Goal: Task Accomplishment & Management: Manage account settings

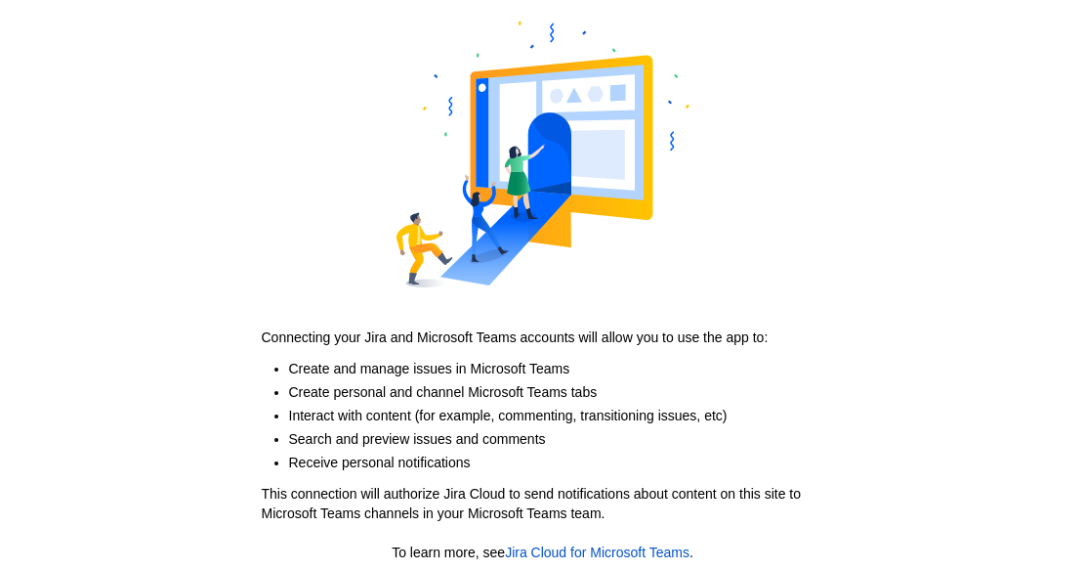
scroll to position [138, 0]
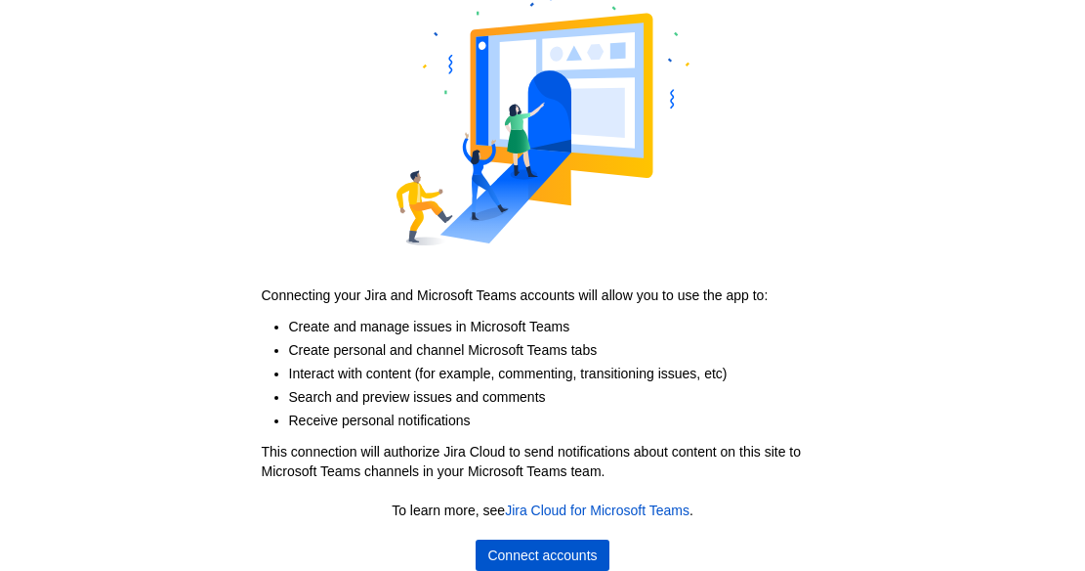
click at [509, 547] on span "Connect accounts" at bounding box center [542, 554] width 109 height 31
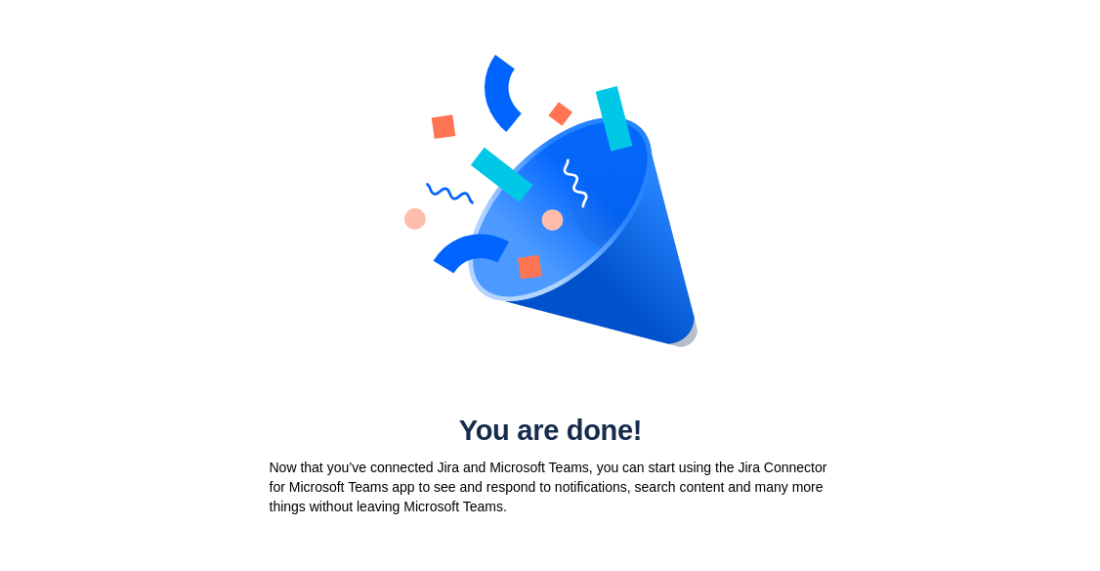
scroll to position [0, 0]
click at [233, 311] on div "You are done! Now that you’ve connected Jira and Microsoft Teams, you can start…" at bounding box center [550, 264] width 1100 height 528
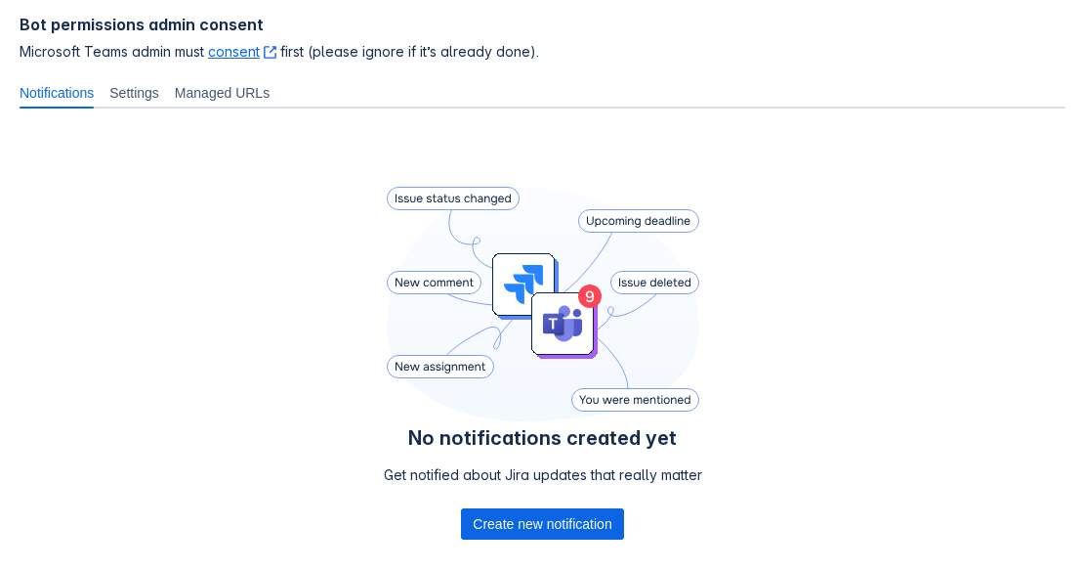
scroll to position [293, 0]
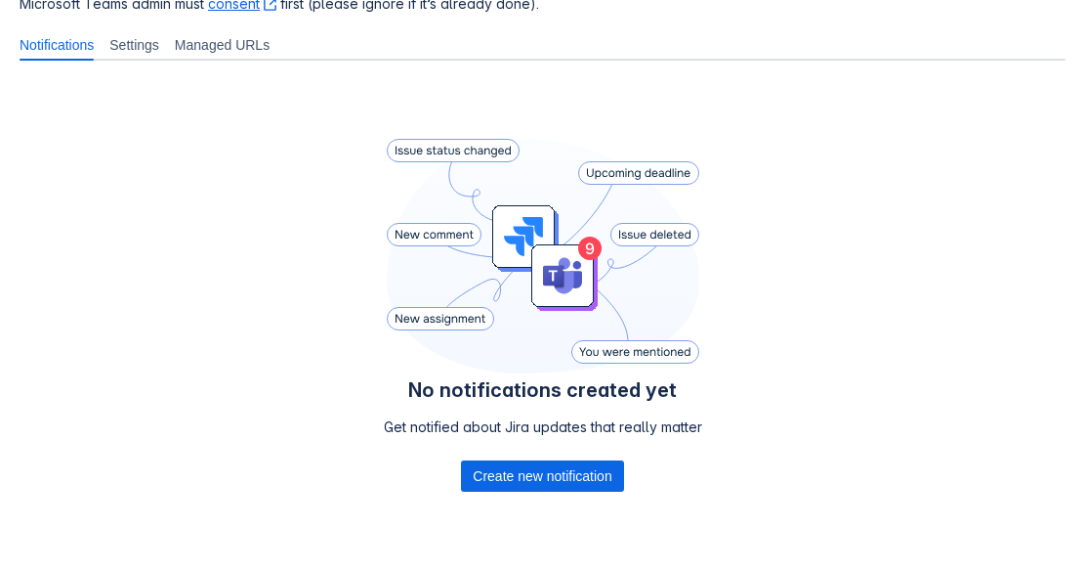
click at [149, 39] on span "Settings" at bounding box center [134, 45] width 50 height 20
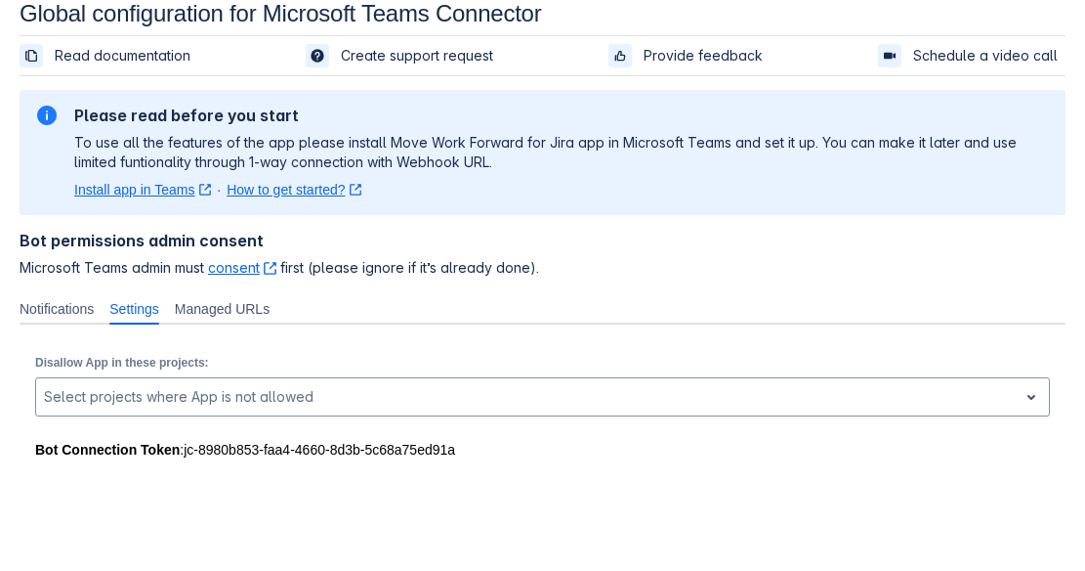
scroll to position [29, 0]
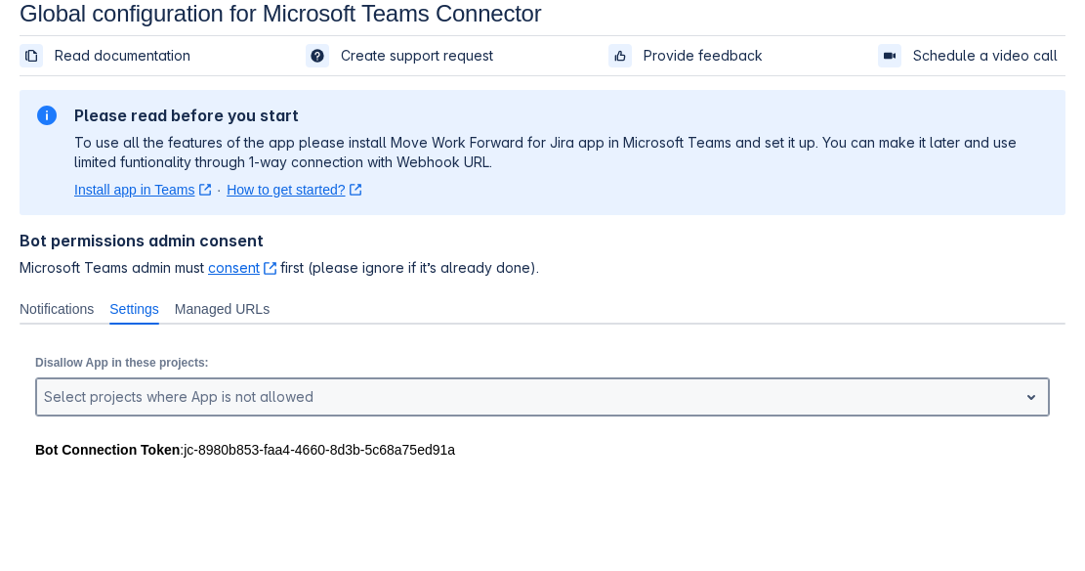
click at [124, 410] on div "Select projects where App is not allowed" at bounding box center [527, 396] width 982 height 31
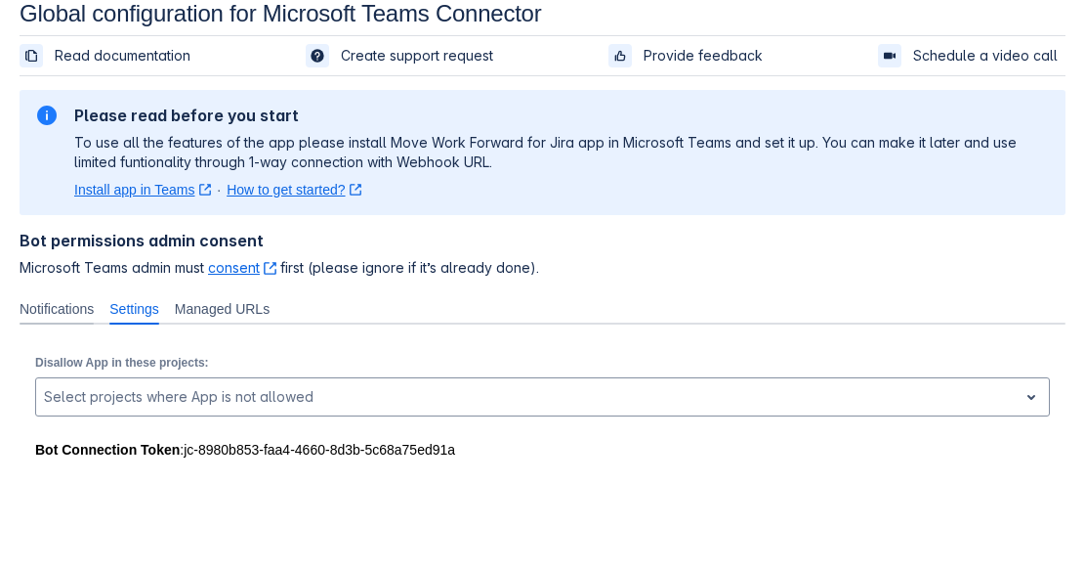
click at [78, 298] on div "Notifications" at bounding box center [57, 308] width 90 height 31
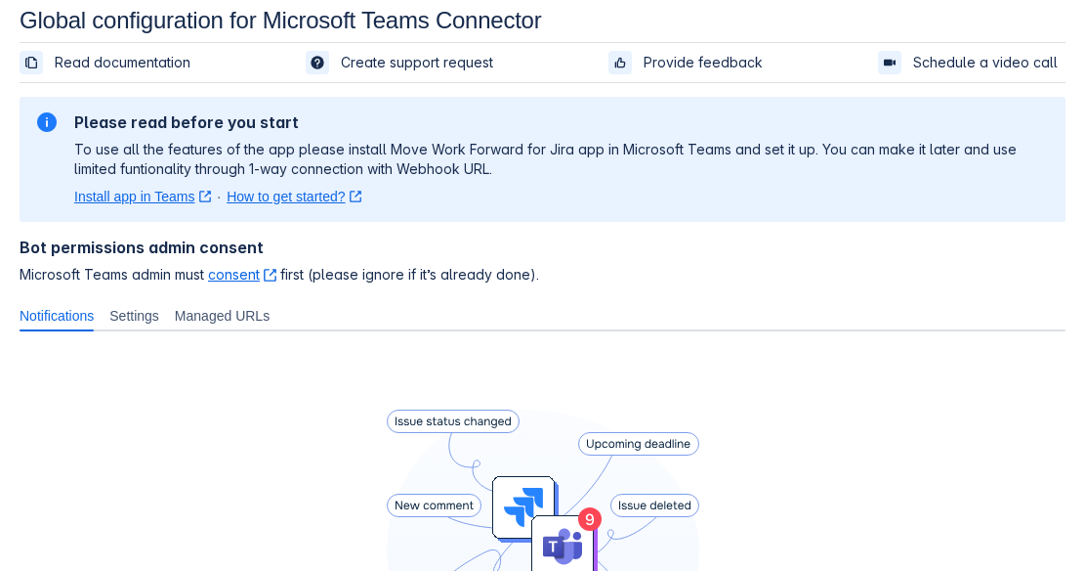
scroll to position [0, 0]
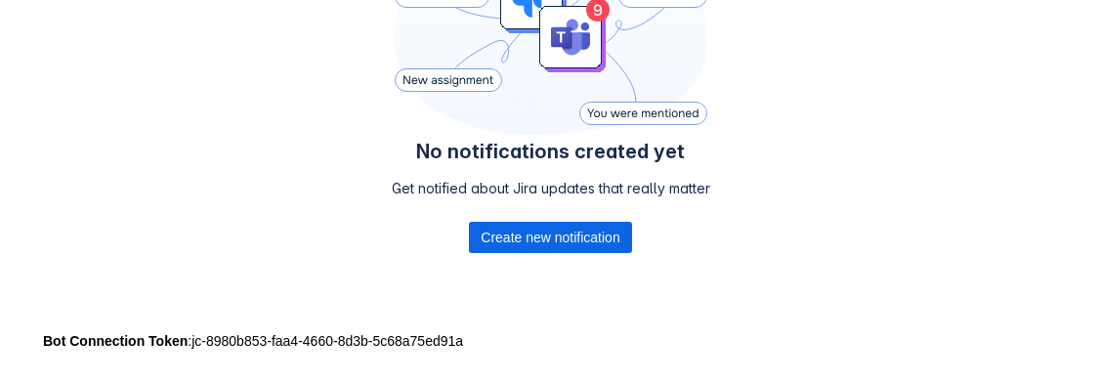
scroll to position [546, 0]
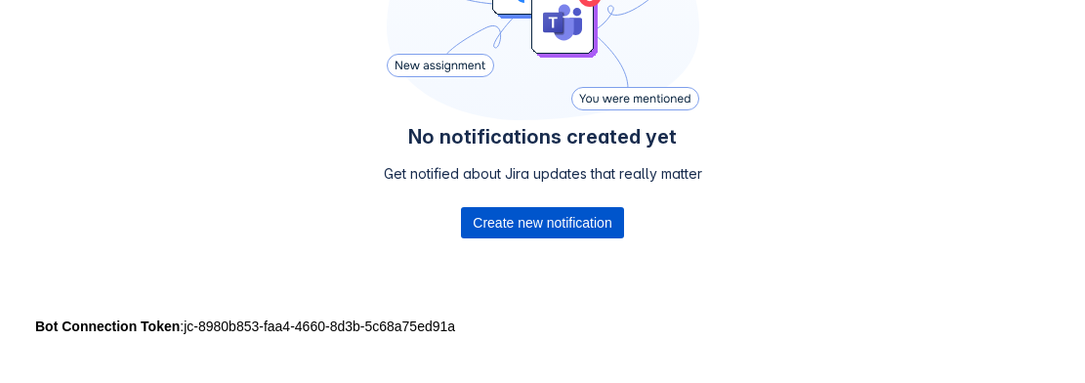
click at [592, 227] on span "Create new notification" at bounding box center [542, 222] width 139 height 31
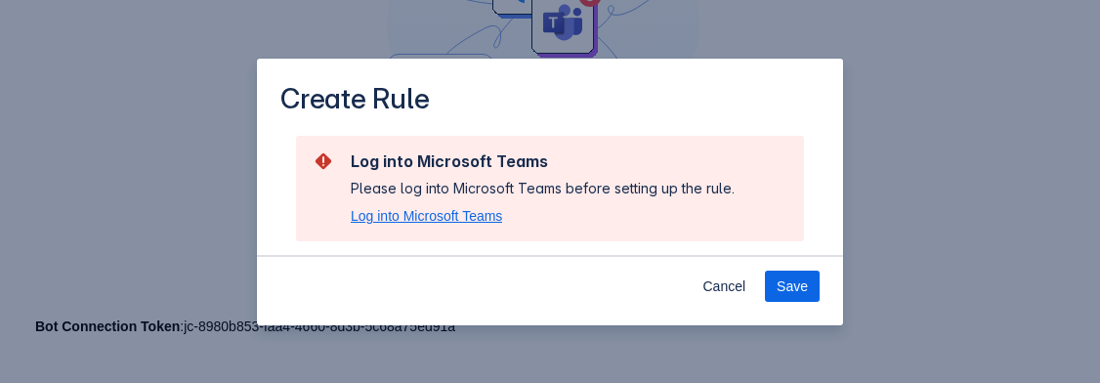
click at [490, 211] on span "Log into Microsoft Teams" at bounding box center [426, 216] width 151 height 20
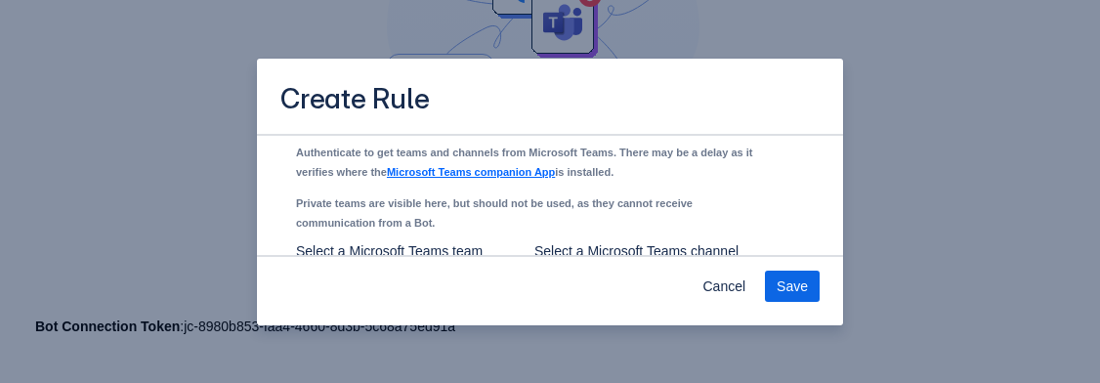
scroll to position [1487, 0]
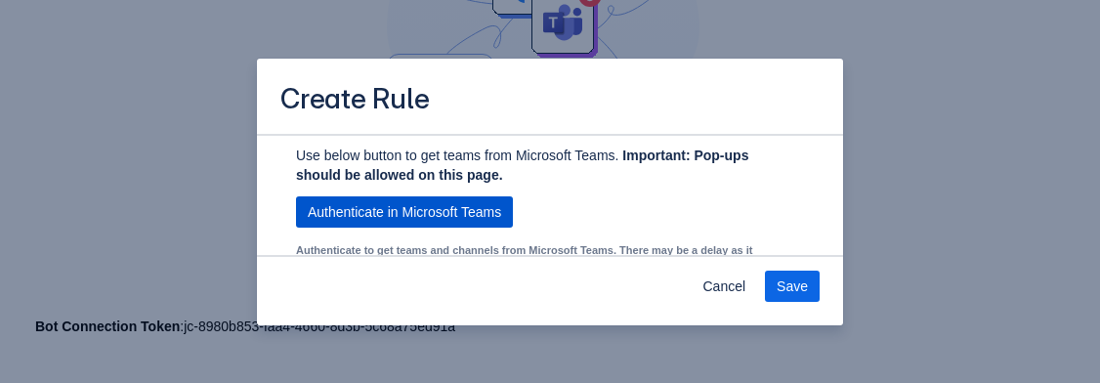
click at [455, 228] on span "Authenticate in Microsoft Teams" at bounding box center [404, 211] width 193 height 31
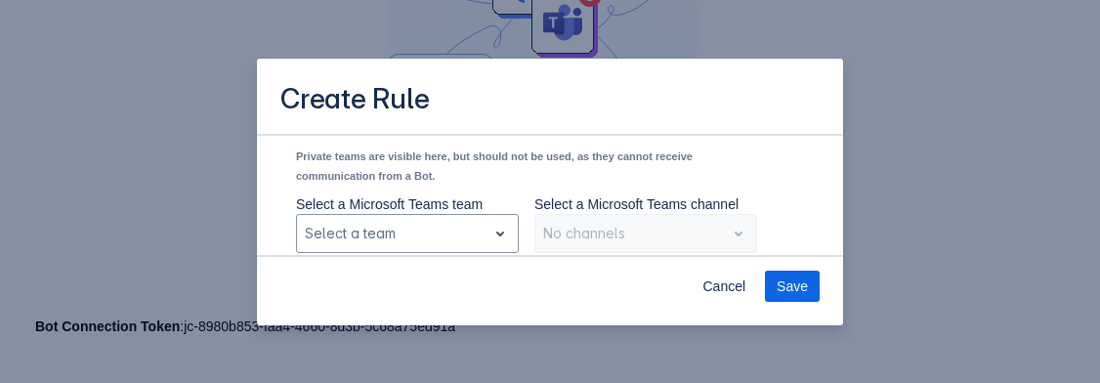
scroll to position [1663, 0]
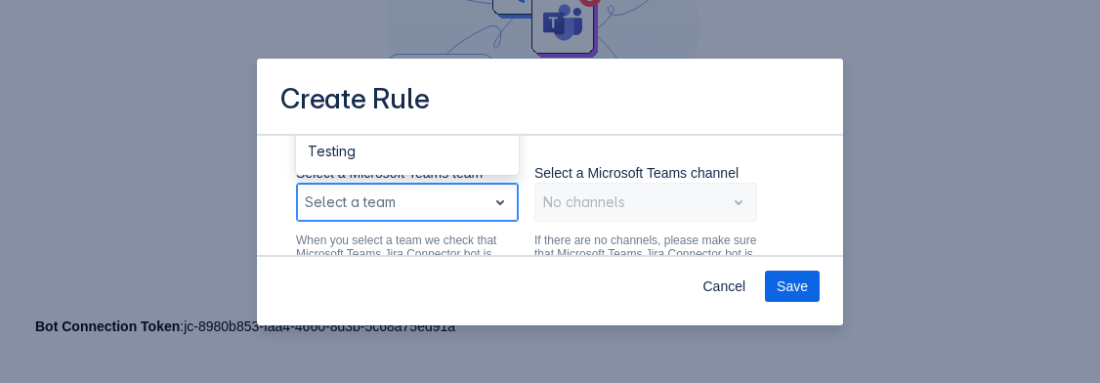
click at [471, 214] on div "Scrollable content" at bounding box center [392, 202] width 174 height 23
click at [460, 167] on div "Testing" at bounding box center [407, 151] width 223 height 31
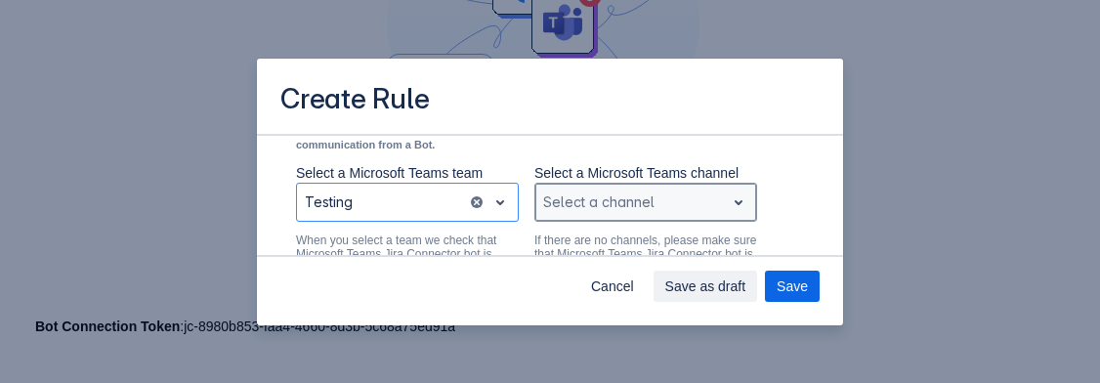
click at [616, 214] on div "Scrollable content" at bounding box center [630, 202] width 174 height 23
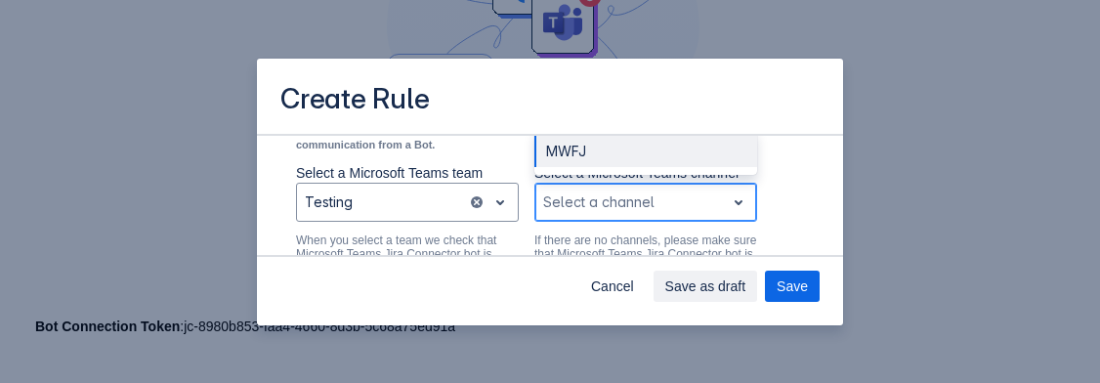
click at [621, 167] on div "MWFJ" at bounding box center [645, 151] width 223 height 31
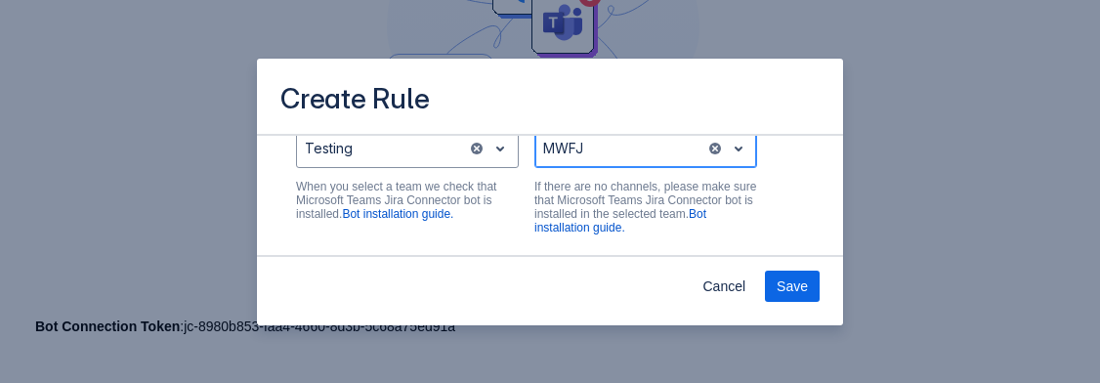
scroll to position [1682, 0]
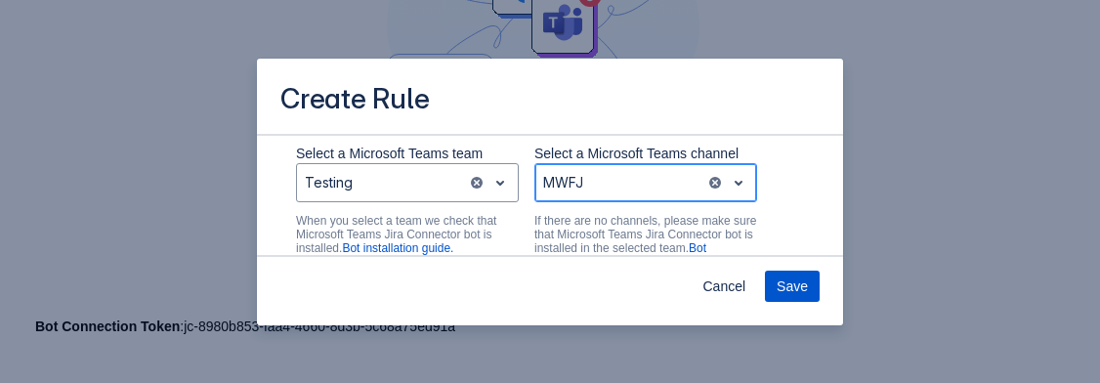
click at [807, 281] on span "Save" at bounding box center [792, 286] width 31 height 31
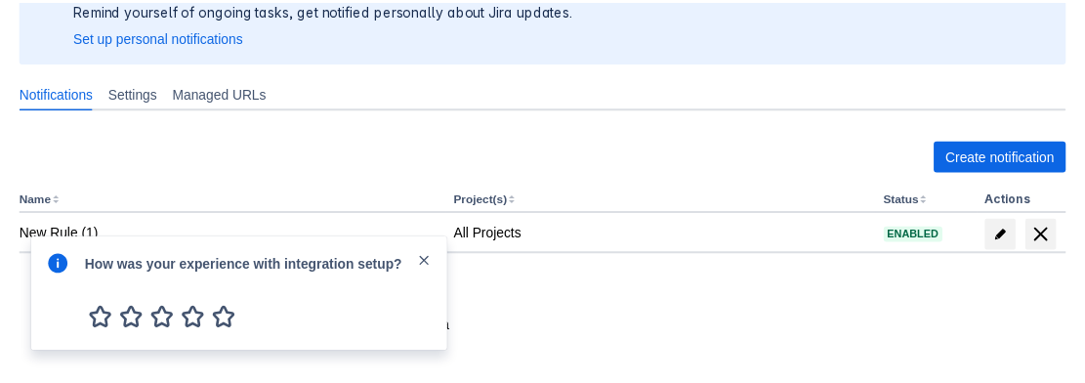
scroll to position [162, 0]
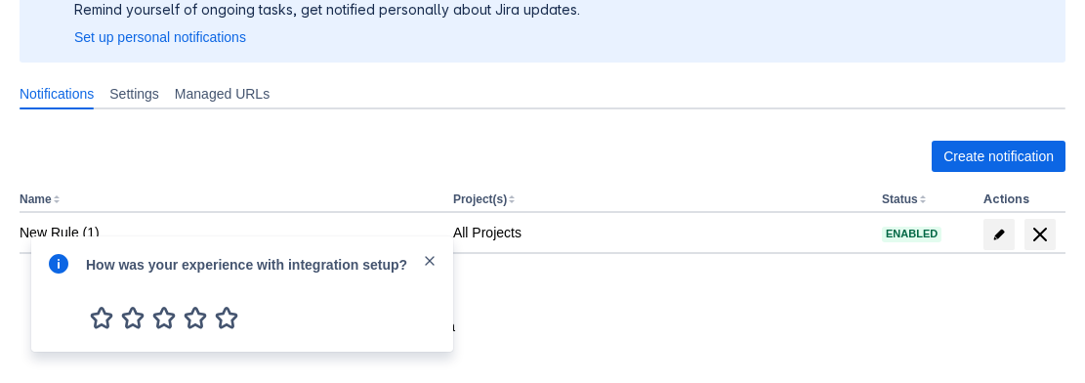
click at [437, 251] on div "How was your experience with integration setup?" at bounding box center [242, 293] width 422 height 115
click at [431, 256] on span "close" at bounding box center [430, 261] width 16 height 16
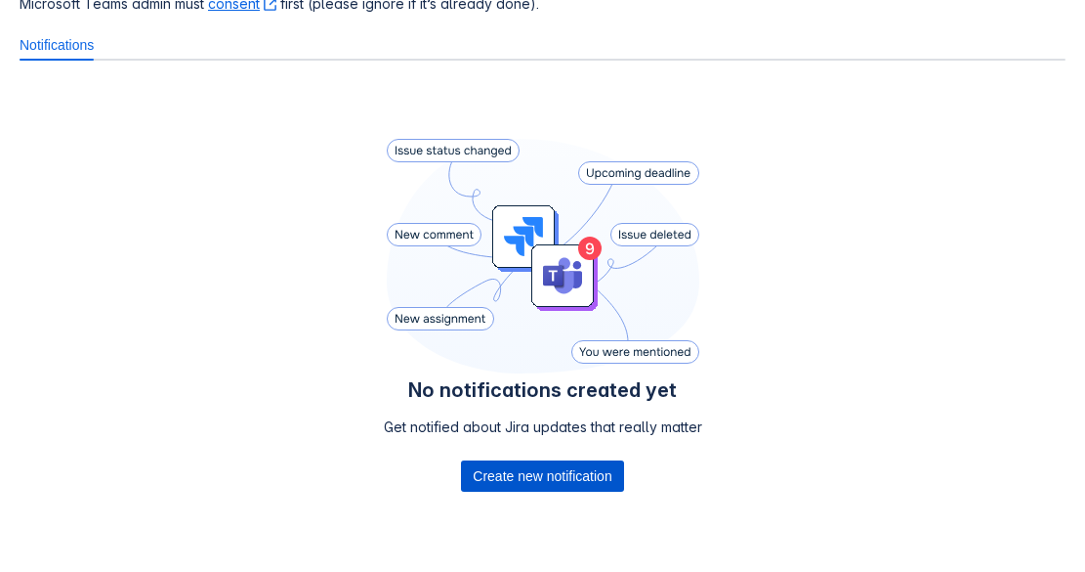
click at [520, 469] on span "Create new notification" at bounding box center [542, 475] width 139 height 31
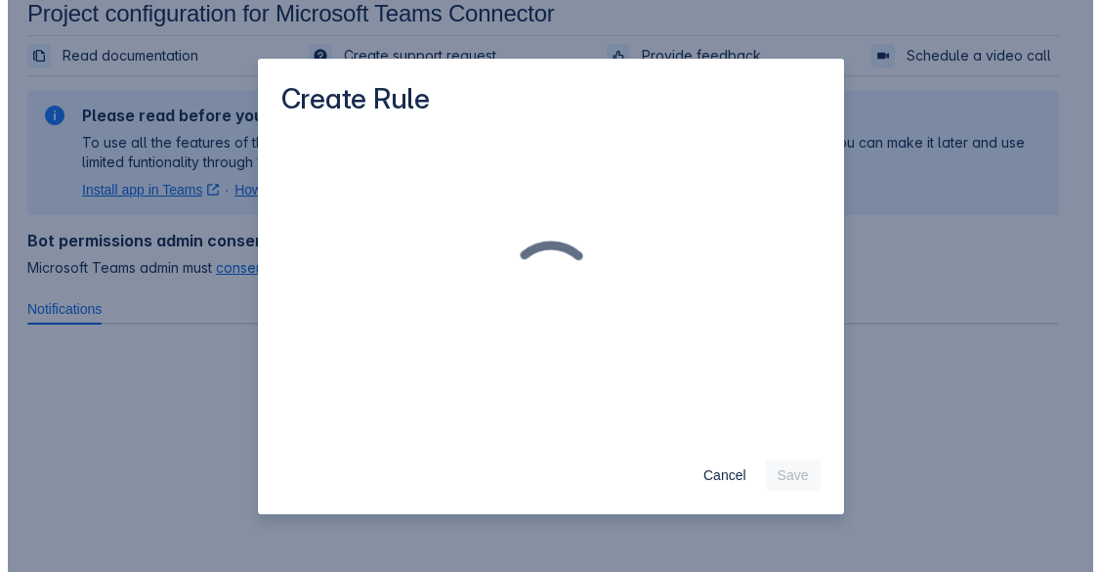
scroll to position [29, 0]
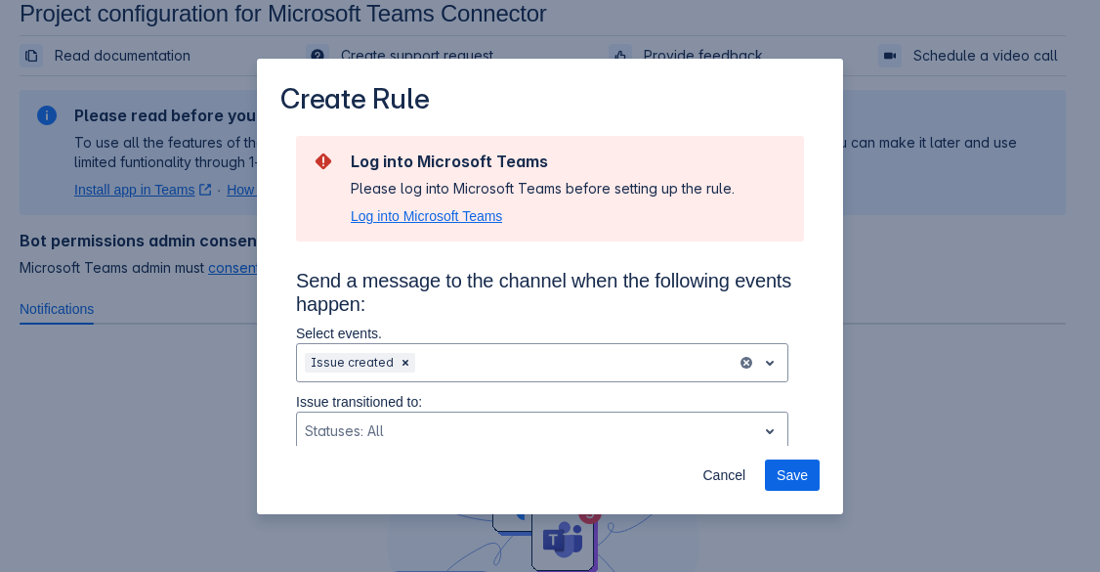
click at [486, 211] on span "Log into Microsoft Teams" at bounding box center [426, 216] width 151 height 20
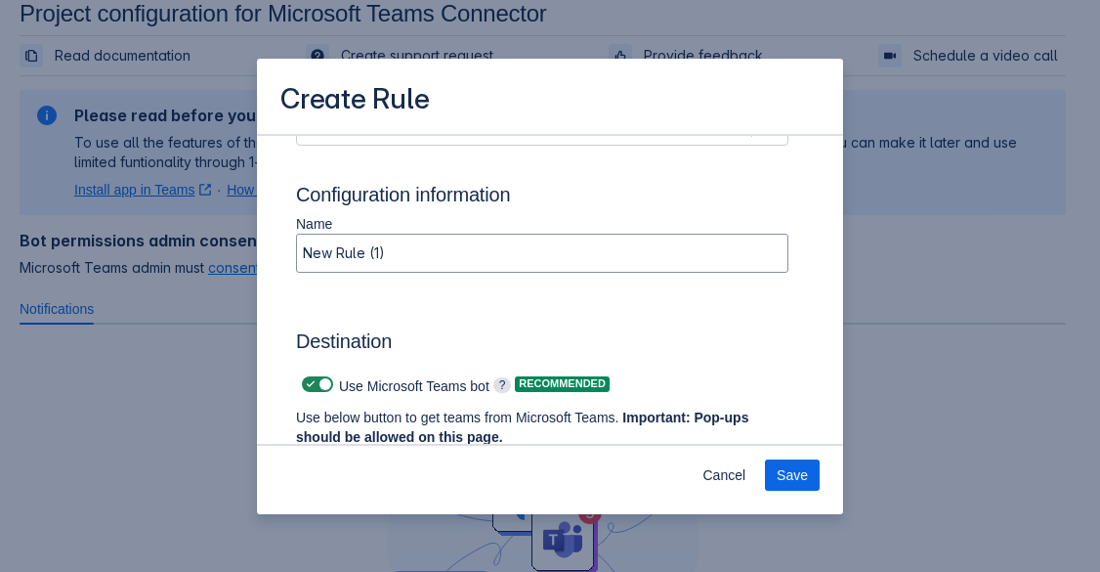
scroll to position [1272, 0]
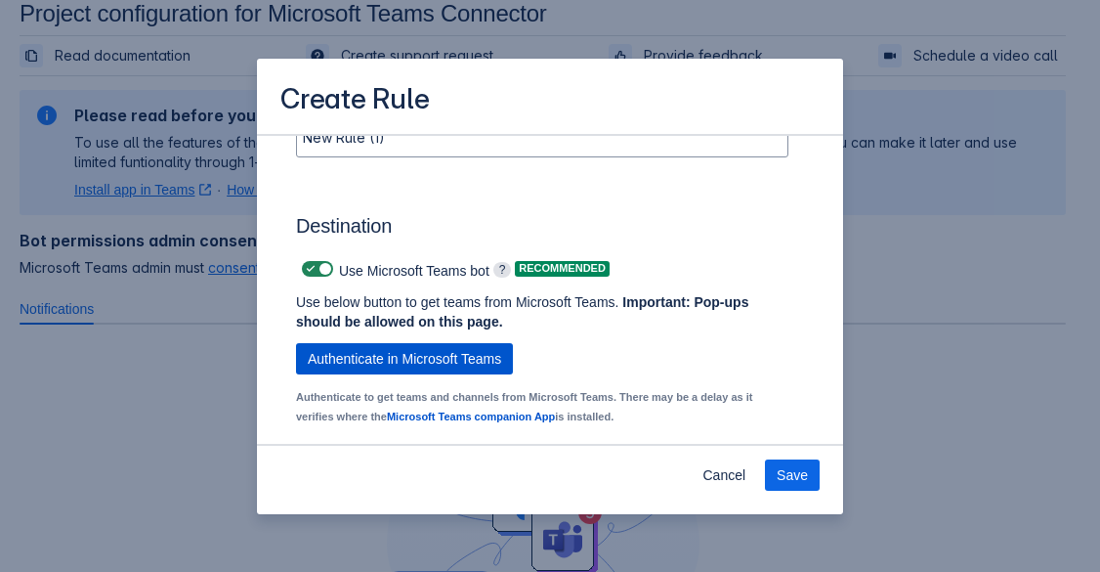
click at [461, 366] on span "Authenticate in Microsoft Teams" at bounding box center [404, 358] width 193 height 31
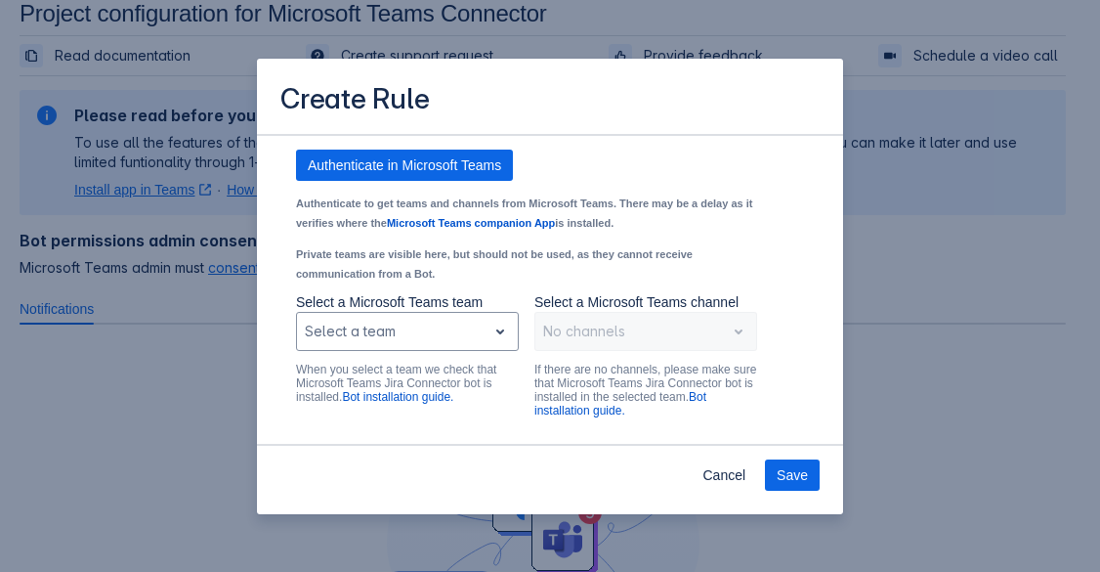
scroll to position [1467, 0]
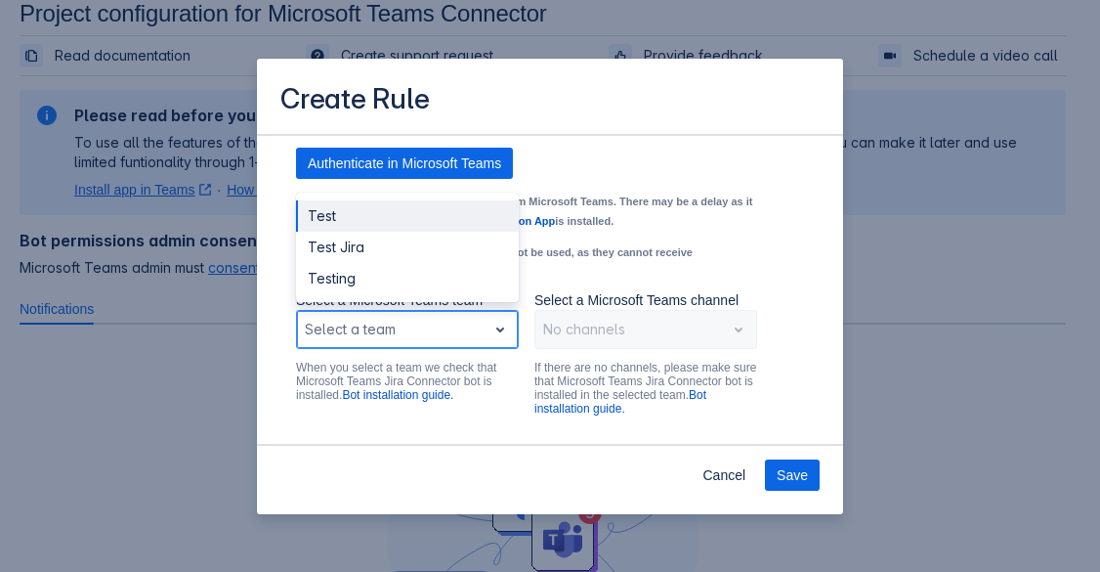
click at [462, 341] on div at bounding box center [392, 329] width 174 height 23
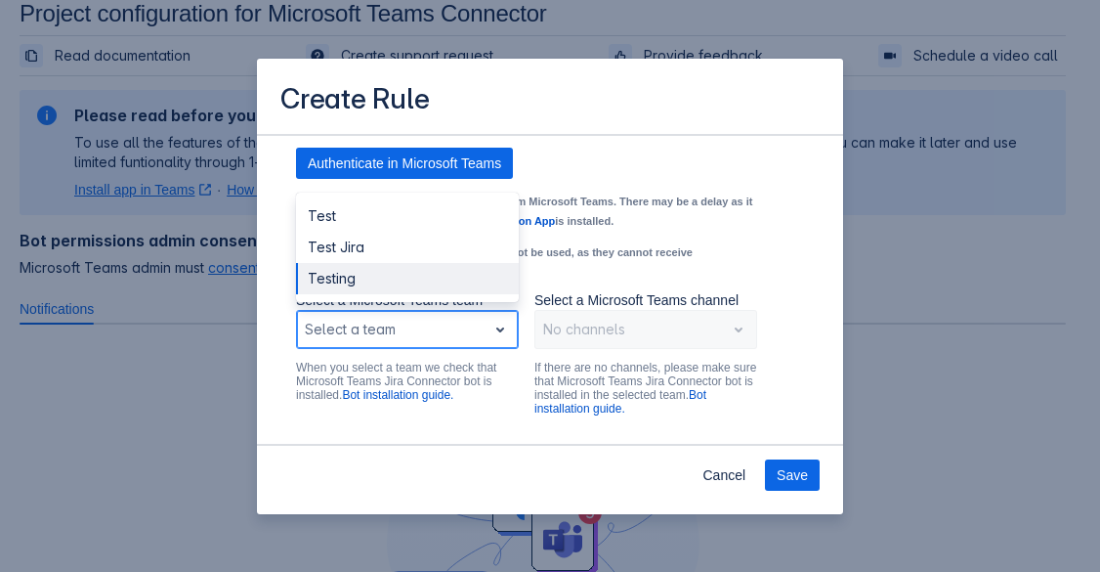
click at [436, 294] on div "Testing" at bounding box center [407, 278] width 223 height 31
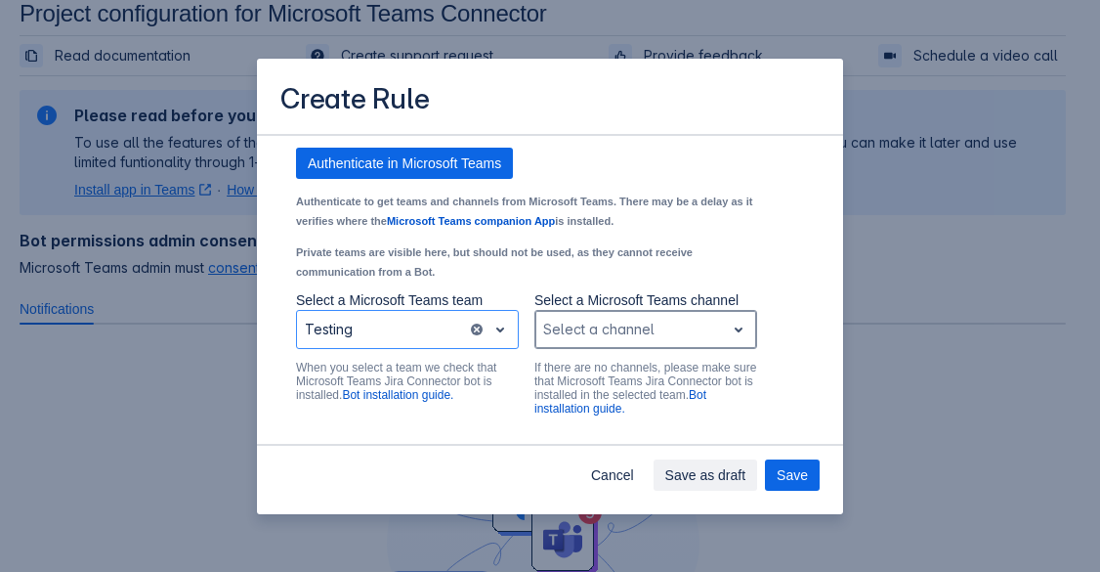
click at [561, 341] on div at bounding box center [630, 329] width 174 height 23
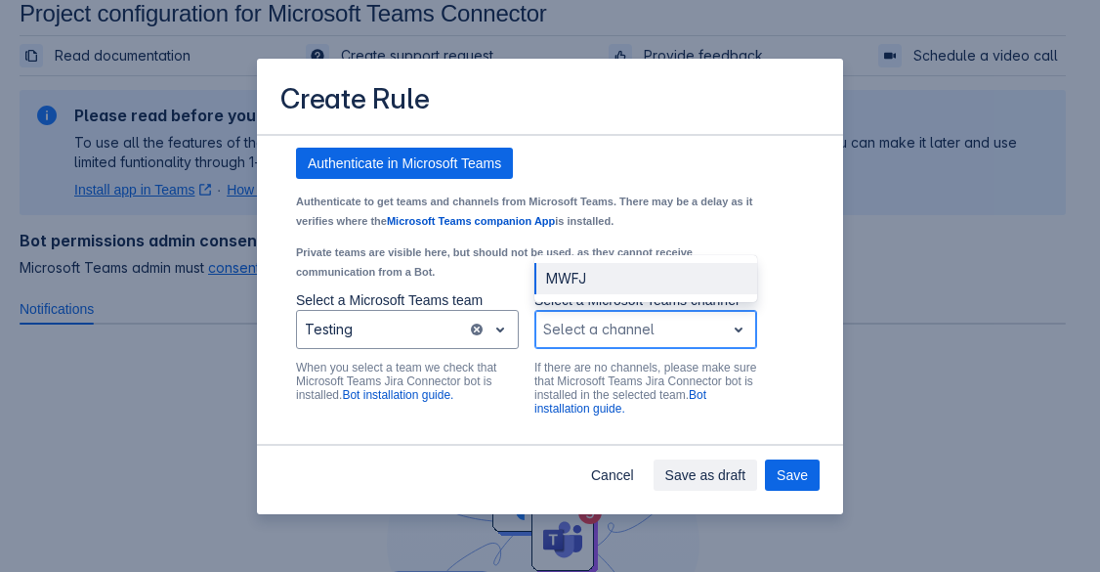
click at [572, 294] on div "MWFJ" at bounding box center [645, 278] width 223 height 31
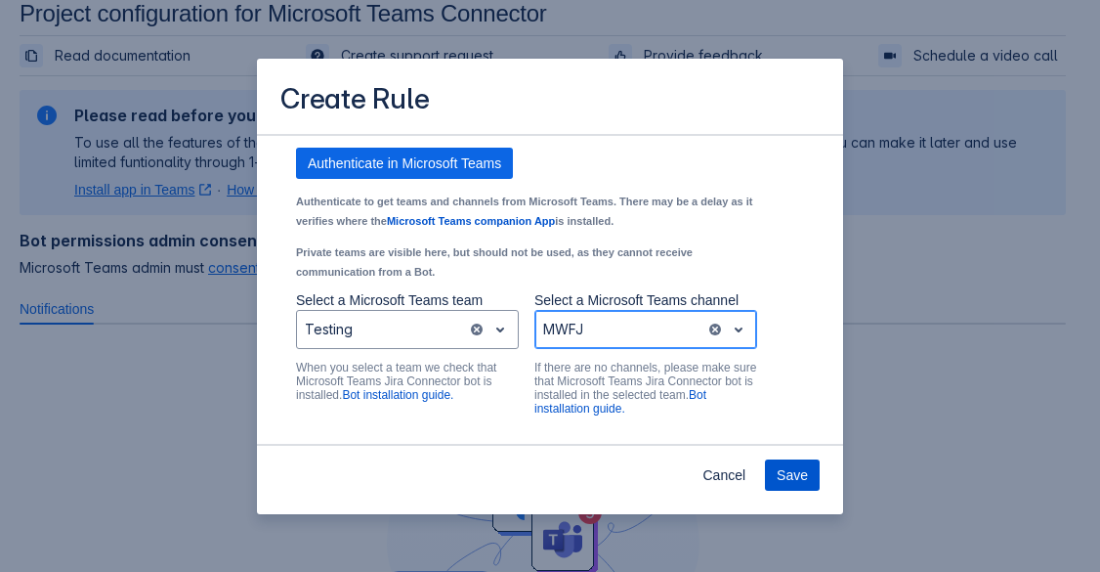
click at [779, 472] on span "Save" at bounding box center [792, 474] width 31 height 31
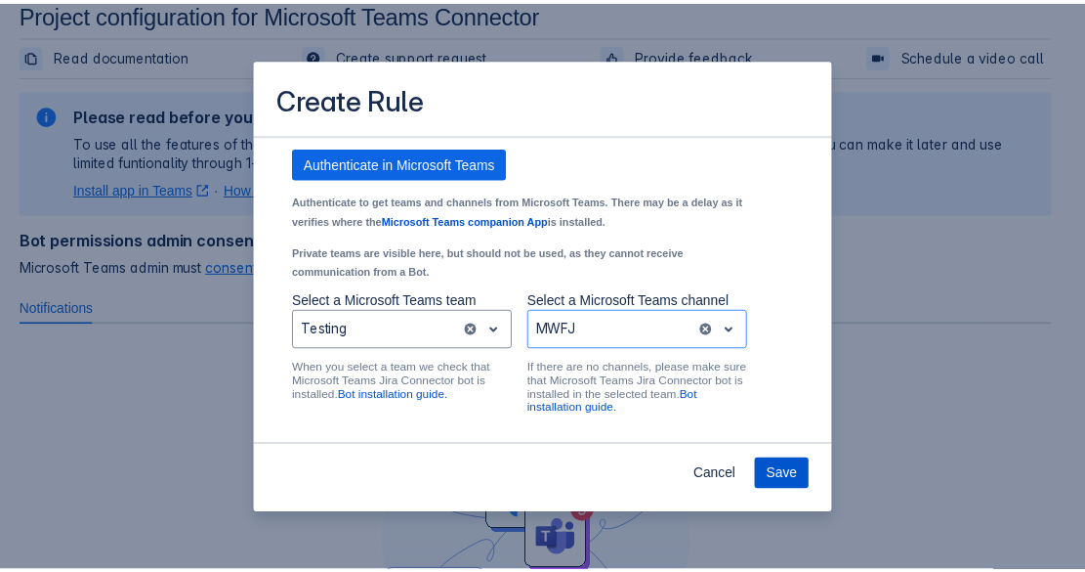
scroll to position [0, 0]
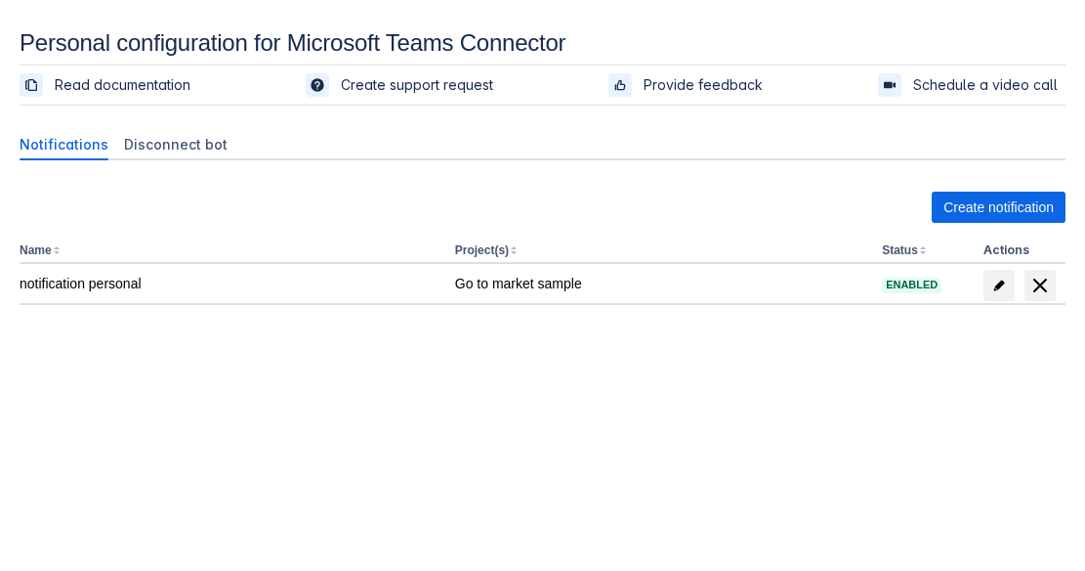
click at [468, 449] on body "Personal configuration for Microsoft Teams Connector Read documentation Create …" at bounding box center [542, 314] width 1085 height 571
click at [984, 204] on span "Create notification" at bounding box center [999, 206] width 110 height 31
click at [1012, 199] on span "Create notification" at bounding box center [999, 206] width 110 height 31
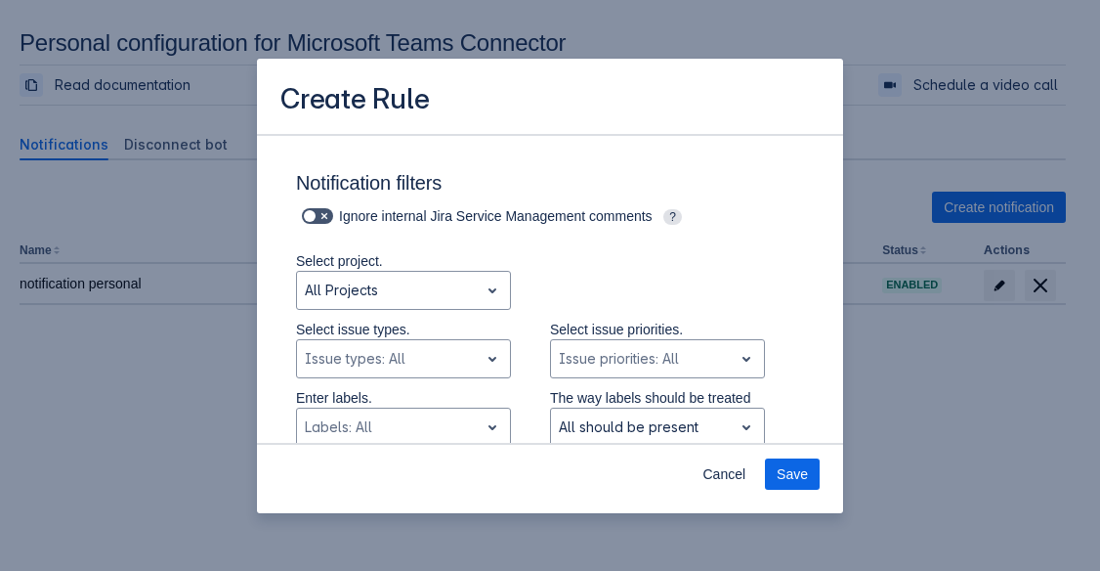
scroll to position [256, 0]
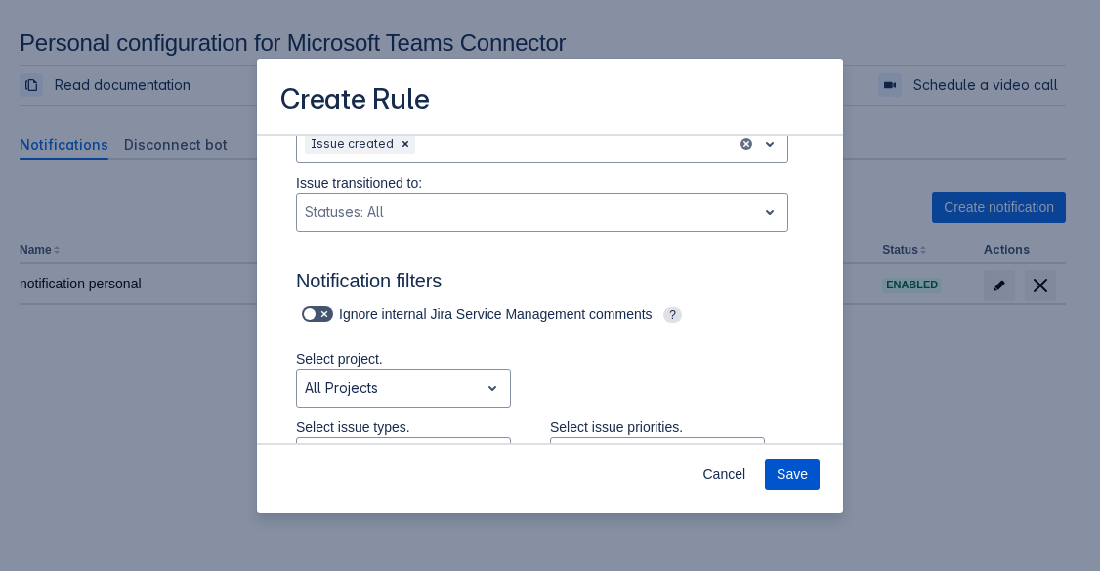
click at [791, 474] on span "Save" at bounding box center [792, 473] width 31 height 31
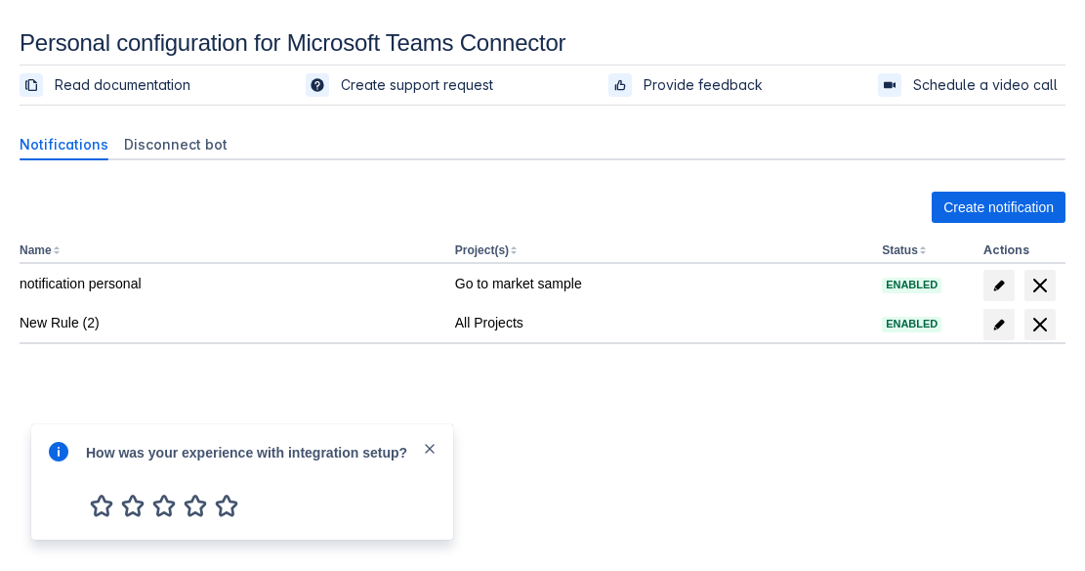
click at [437, 448] on span "close" at bounding box center [430, 449] width 16 height 16
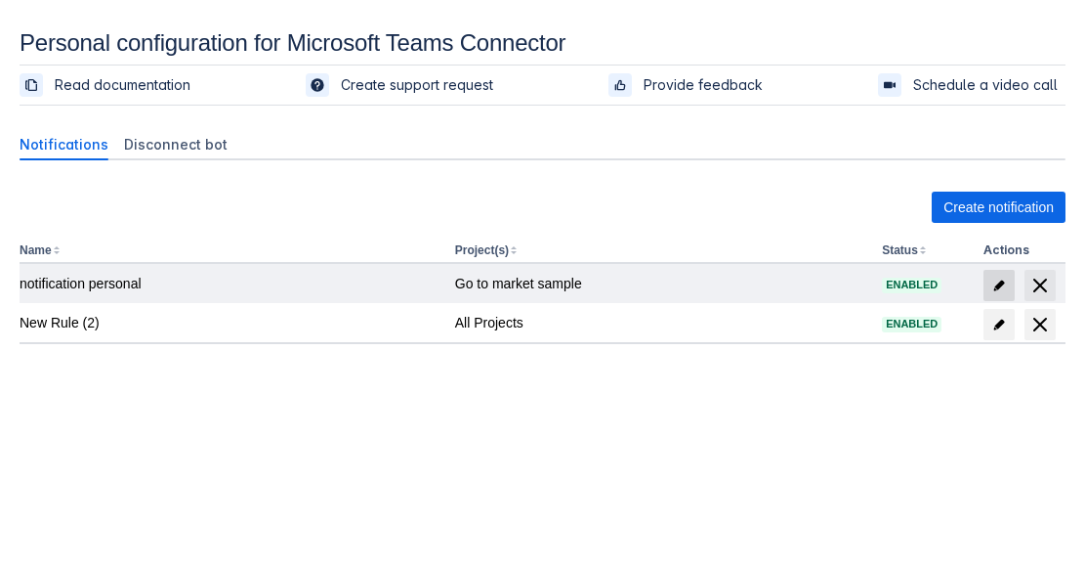
click at [998, 288] on span "edit" at bounding box center [1000, 285] width 16 height 16
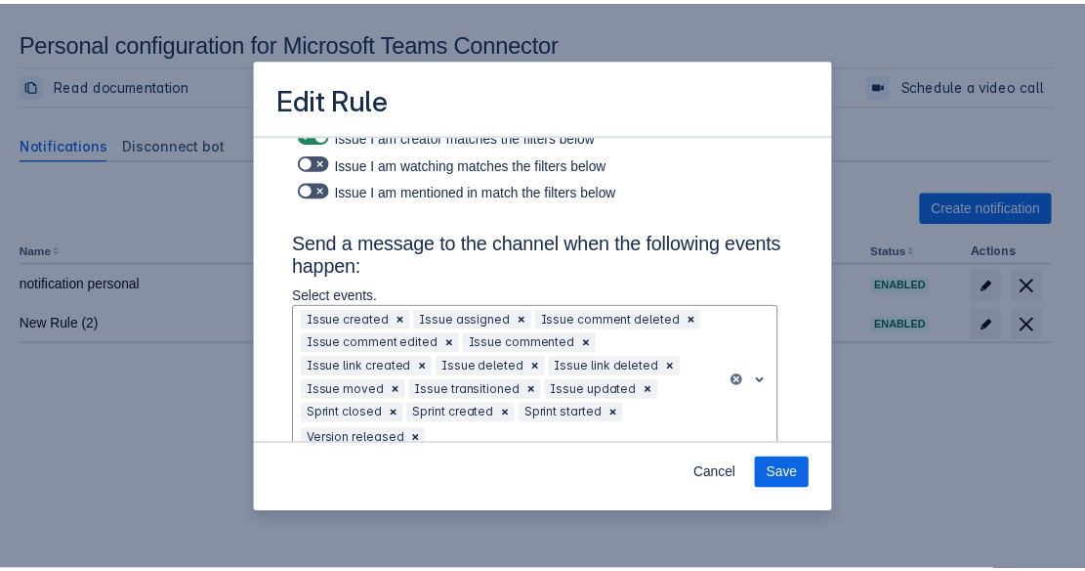
scroll to position [197, 0]
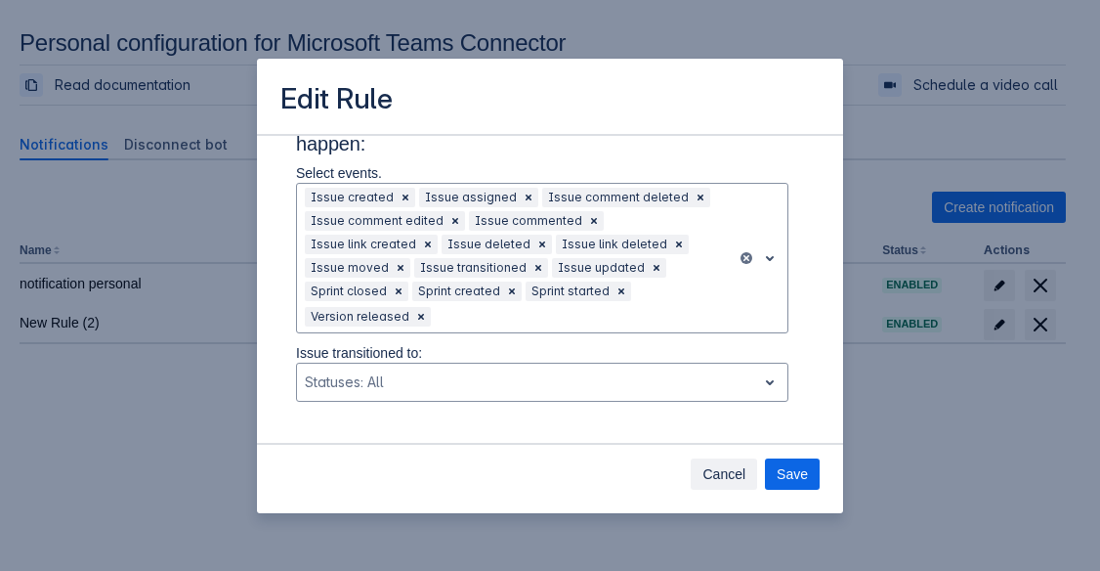
click at [730, 467] on span "Cancel" at bounding box center [723, 473] width 43 height 31
